Goal: Task Accomplishment & Management: Use online tool/utility

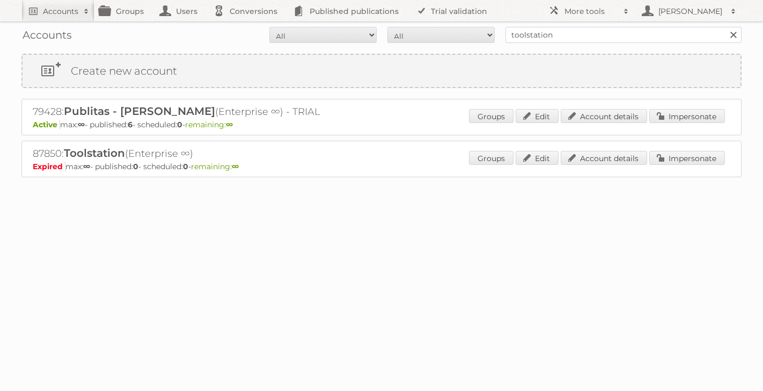
click at [733, 37] on link at bounding box center [734, 35] width 16 height 16
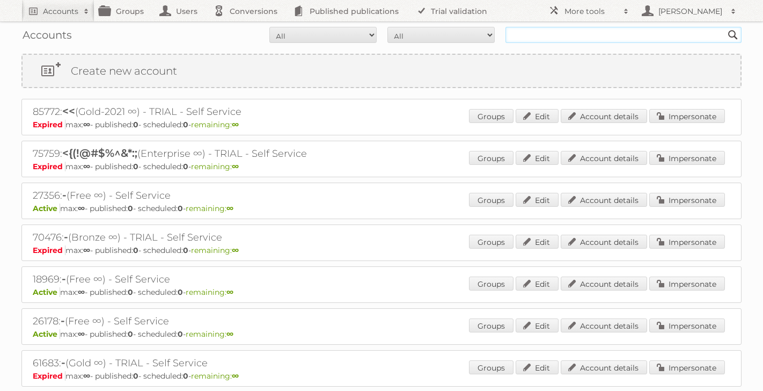
click at [614, 37] on input "text" at bounding box center [624, 35] width 236 height 16
type input "lands end"
click at [725, 27] on input "Search" at bounding box center [733, 35] width 16 height 16
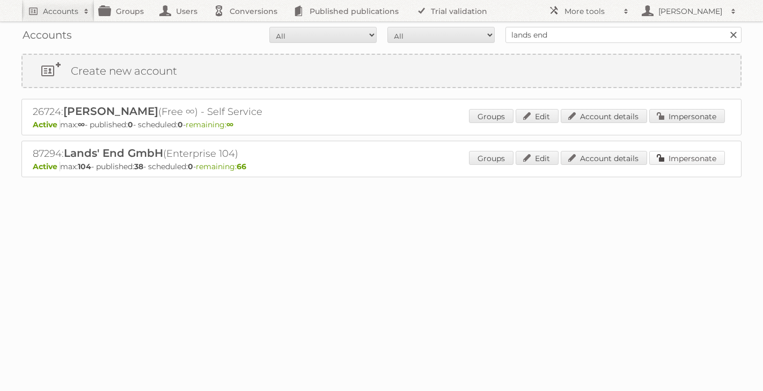
click at [672, 159] on link "Impersonate" at bounding box center [687, 158] width 76 height 14
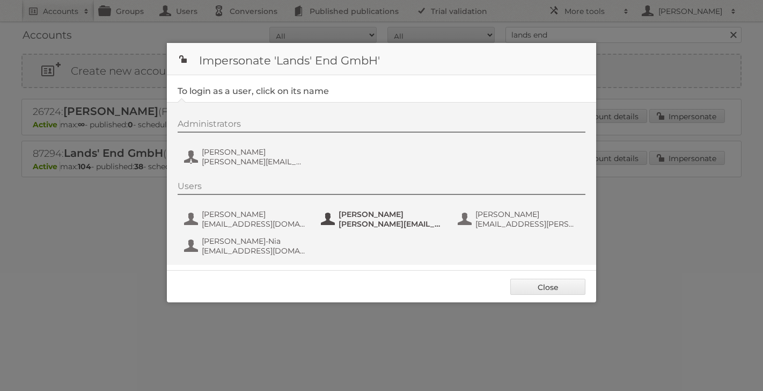
click at [346, 218] on span "[PERSON_NAME]" at bounding box center [391, 214] width 104 height 10
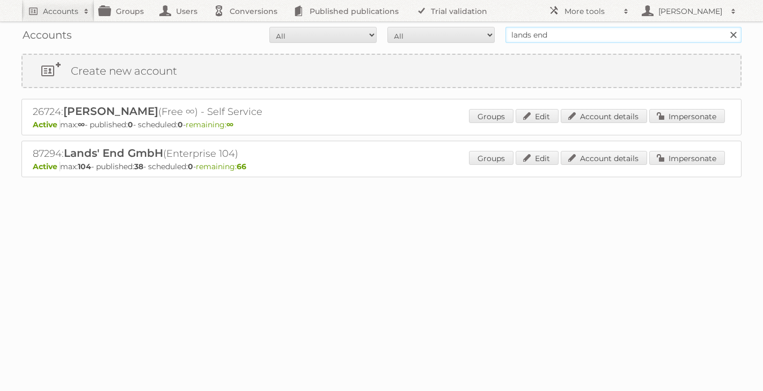
drag, startPoint x: 581, startPoint y: 31, endPoint x: 450, endPoint y: 31, distance: 131.0
click at [450, 31] on form "All Active Expired Pending All Paid Trials Self service lands end Search" at bounding box center [381, 35] width 720 height 16
type input "tfg"
click at [725, 27] on input "Search" at bounding box center [733, 35] width 16 height 16
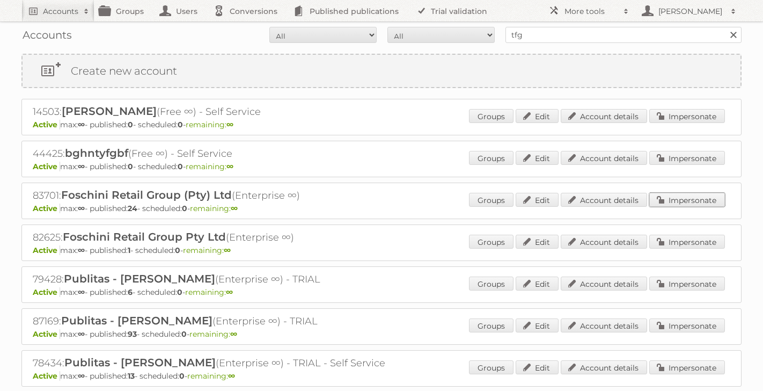
click at [663, 202] on link "Impersonate" at bounding box center [687, 200] width 76 height 14
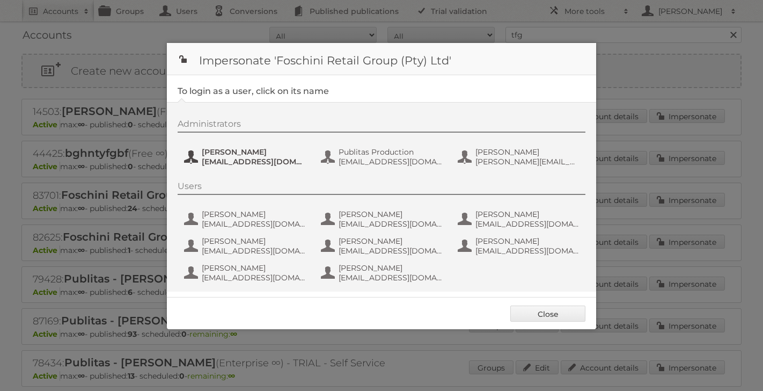
click at [206, 151] on span "Jeanne de Wet" at bounding box center [254, 152] width 104 height 10
